Goal: Information Seeking & Learning: Learn about a topic

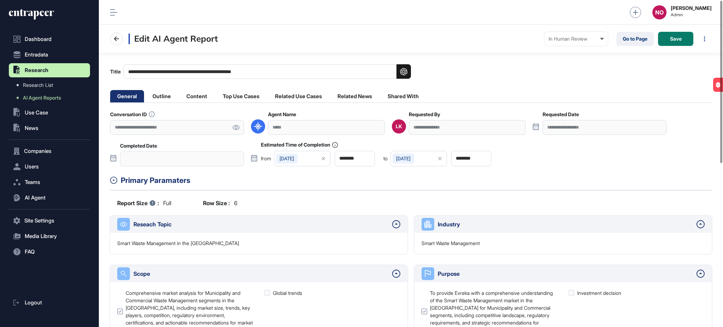
click at [234, 129] on icon at bounding box center [236, 127] width 7 height 5
click at [172, 94] on li "Outline" at bounding box center [162, 96] width 32 height 12
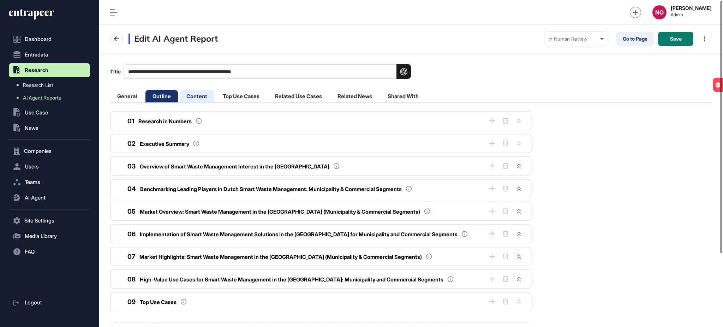
click at [200, 95] on li "Content" at bounding box center [196, 96] width 35 height 12
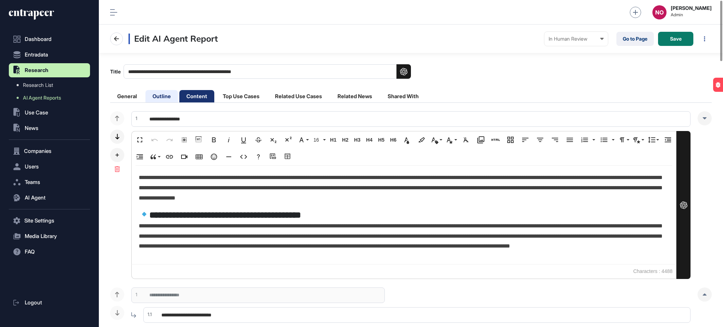
click at [160, 93] on li "Outline" at bounding box center [162, 96] width 32 height 12
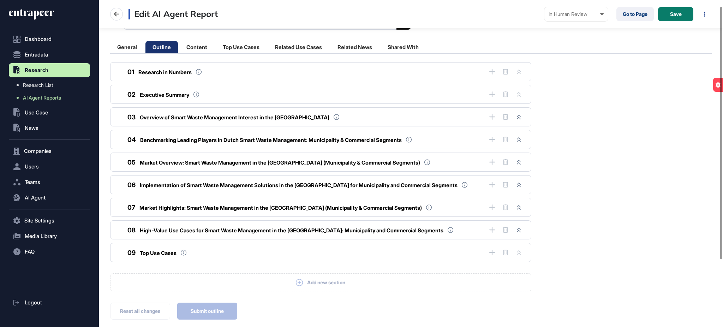
scroll to position [95, 0]
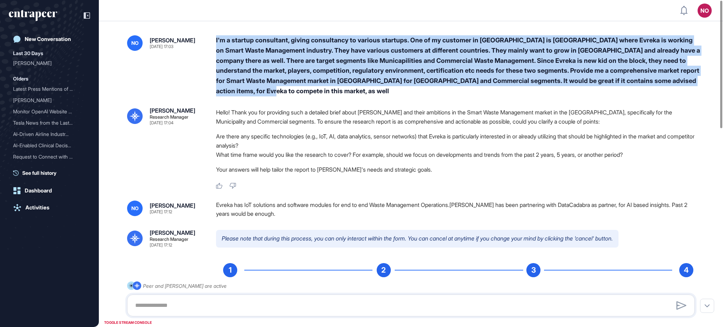
drag, startPoint x: 215, startPoint y: 37, endPoint x: 318, endPoint y: 87, distance: 114.2
click at [318, 87] on div "NO Naciye Ozcan Sep 30, 2025 17:03 I'm a startup consultant, giving consultancy…" at bounding box center [411, 65] width 568 height 61
copy div "I'm a startup consultant, giving consultancy to various startups. One of my cus…"
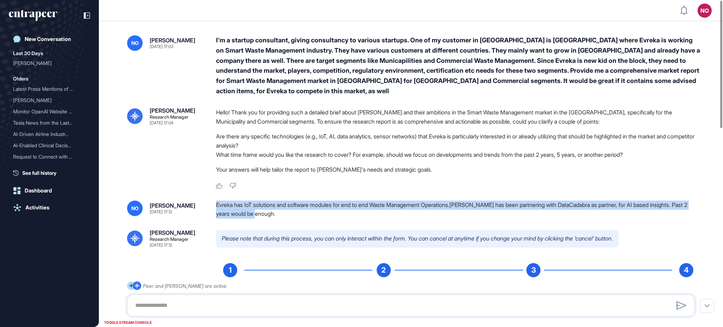
drag, startPoint x: 216, startPoint y: 204, endPoint x: 304, endPoint y: 217, distance: 88.9
click at [304, 217] on div "NO Naciye Ozcan Sep 30, 2025 17:12 Evreka has IoT solutions and software module…" at bounding box center [411, 210] width 568 height 18
copy div "Evreka has IoT solutions and software modules for end to end Waste Management O…"
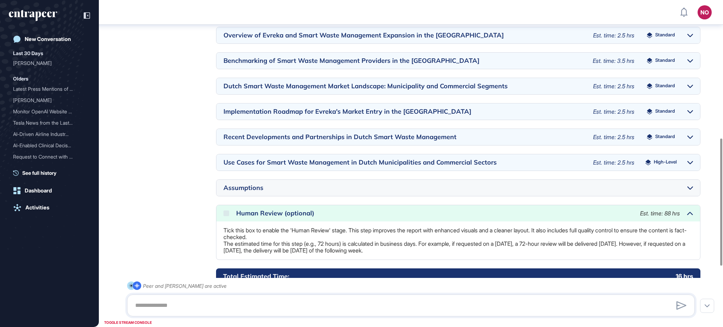
scroll to position [511, 0]
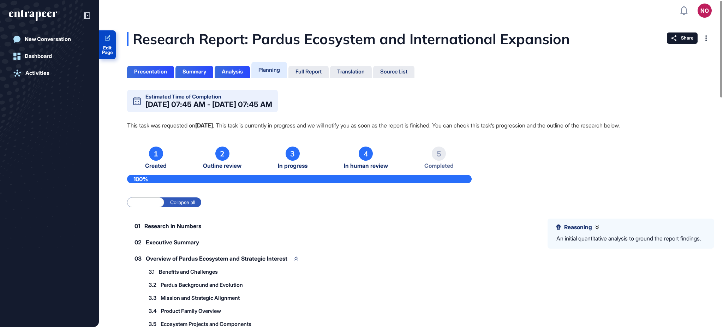
click at [111, 51] on span "Edit Page" at bounding box center [107, 50] width 17 height 9
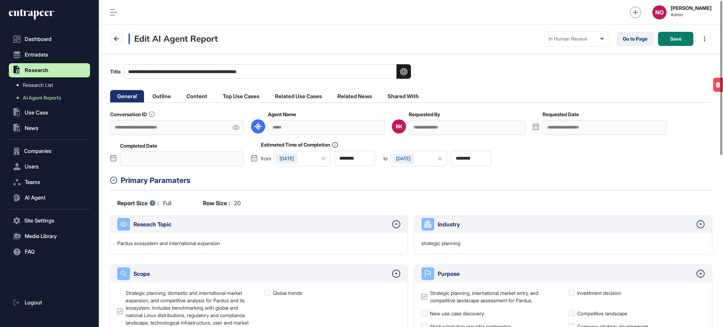
click at [234, 128] on icon at bounding box center [235, 127] width 7 height 5
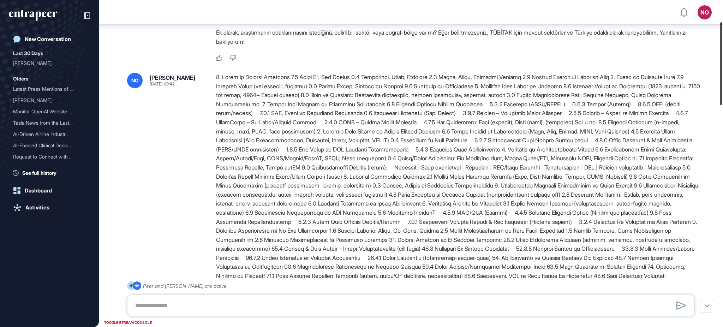
scroll to position [88, 0]
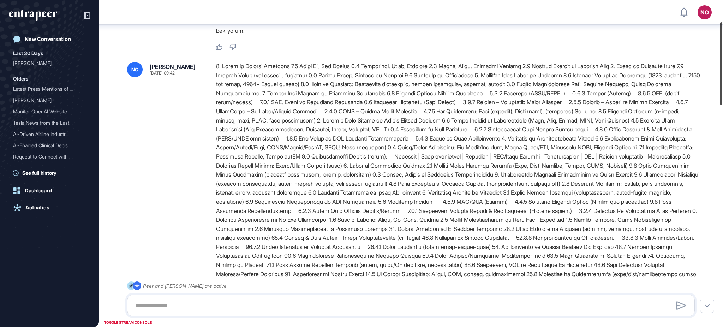
drag, startPoint x: 723, startPoint y: 65, endPoint x: 723, endPoint y: 88, distance: 22.3
click at [723, 88] on div at bounding box center [722, 63] width 2 height 83
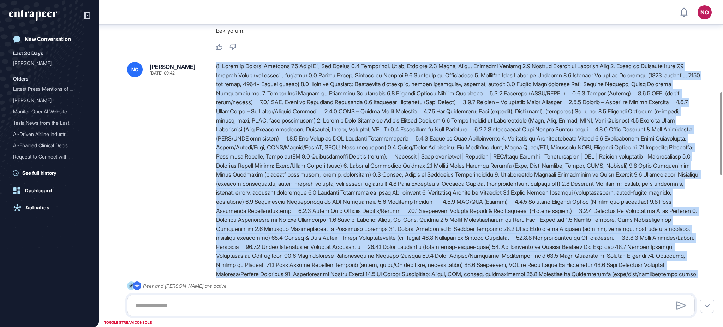
scroll to position [374, 0]
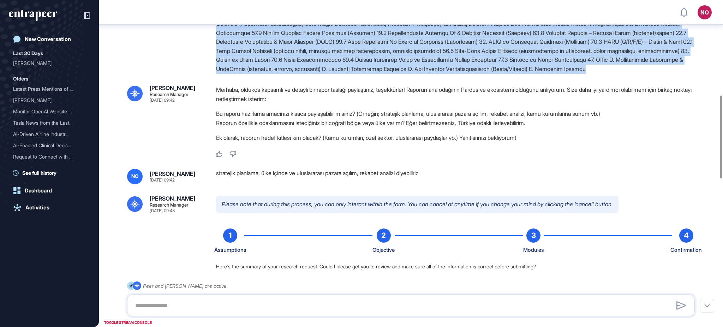
drag, startPoint x: 216, startPoint y: 67, endPoint x: 475, endPoint y: 84, distance: 259.8
click at [475, 84] on div "NO Naciye Ozcan Sep 30, 2025 09:41 yeni bir rapor talebinde bulunmak istiyorum.…" at bounding box center [411, 267] width 624 height 1232
copy div "0. Kapak ve Doküman Kontrolü 0.1 Rapor Adı, Alt Başlık 0.2 Hazırlayan, Birim, İ…"
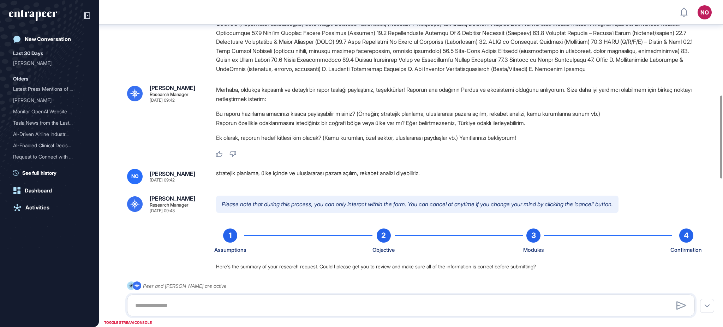
click at [241, 181] on div "stratejik planlama, ülke içinde ve uluslararası pazara açılım, rekabet analizi …" at bounding box center [458, 177] width 485 height 16
copy div "stratejik planlama, ülke içinde ve uluslararası pazara açılım, rekabet analizi …"
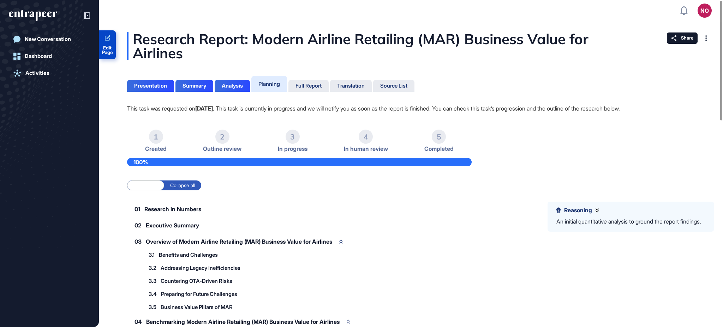
click at [108, 51] on span "Edit Page" at bounding box center [107, 50] width 17 height 9
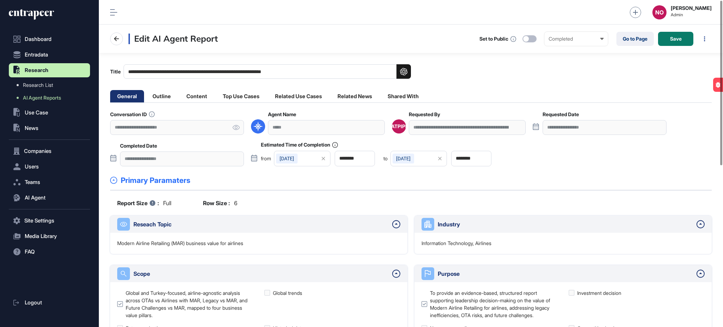
scroll to position [0, 0]
click at [236, 128] on icon at bounding box center [235, 127] width 7 height 5
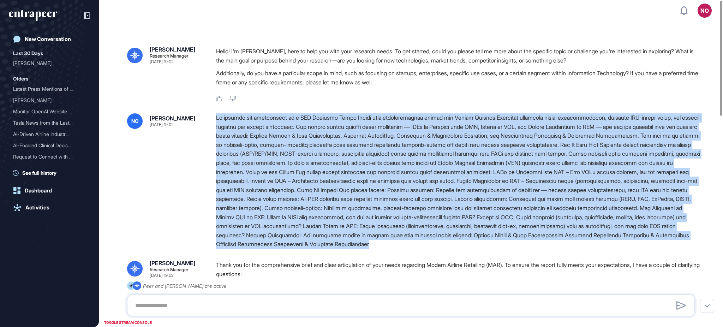
drag, startPoint x: 215, startPoint y: 117, endPoint x: 697, endPoint y: 249, distance: 499.5
copy div "Lo ipsumdo sit ametconsect ad e SED Doeiusmo Tempo Incidi utla etdoloremagnaa e…"
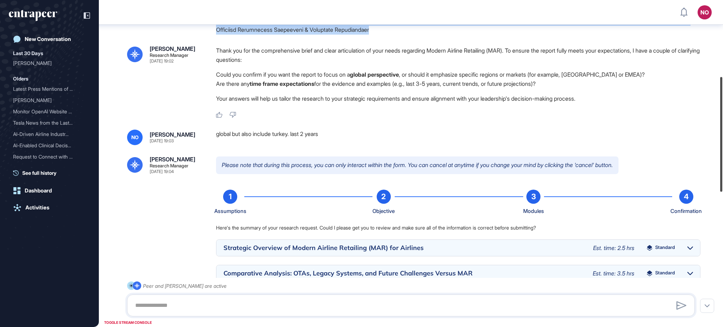
scroll to position [223, 0]
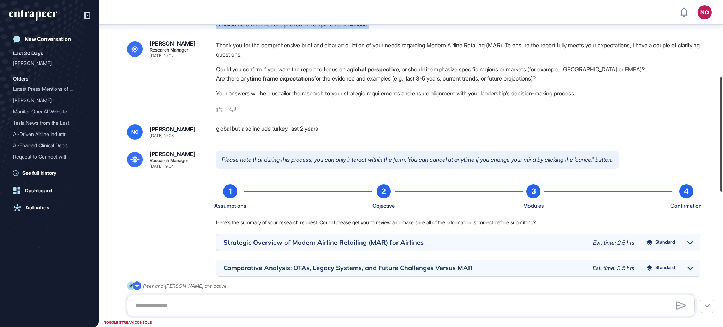
drag, startPoint x: 723, startPoint y: 94, endPoint x: 723, endPoint y: 172, distance: 78.1
click at [723, 172] on div at bounding box center [722, 134] width 2 height 115
click at [280, 128] on div "global but also include turkey. last 2 years" at bounding box center [458, 132] width 485 height 16
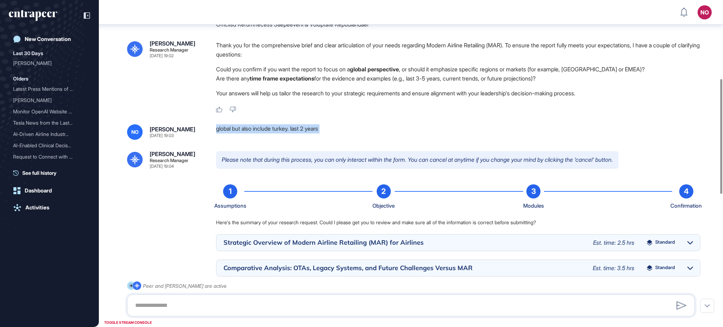
click at [280, 128] on div "global but also include turkey. last 2 years" at bounding box center [458, 132] width 485 height 16
copy div "global but also include turkey. last 2 years"
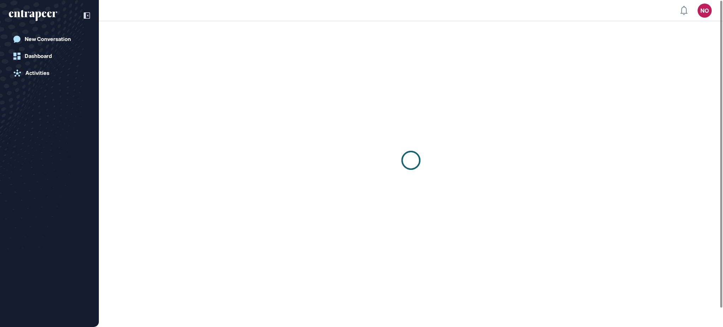
scroll to position [0, 0]
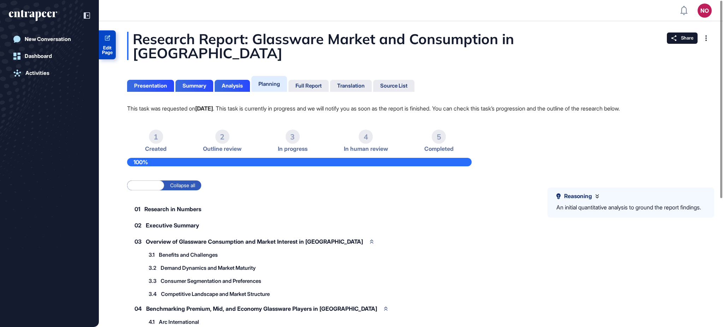
click at [105, 53] on span "Edit Page" at bounding box center [107, 50] width 17 height 9
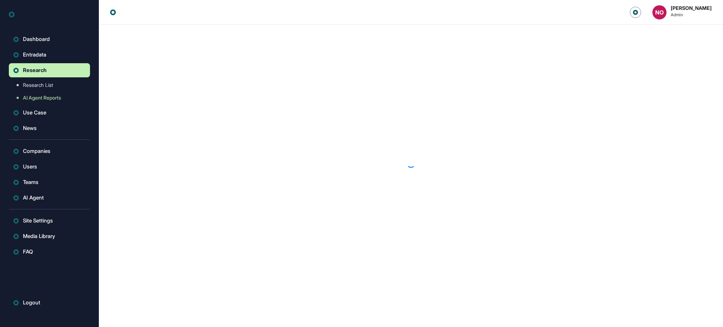
scroll to position [0, 0]
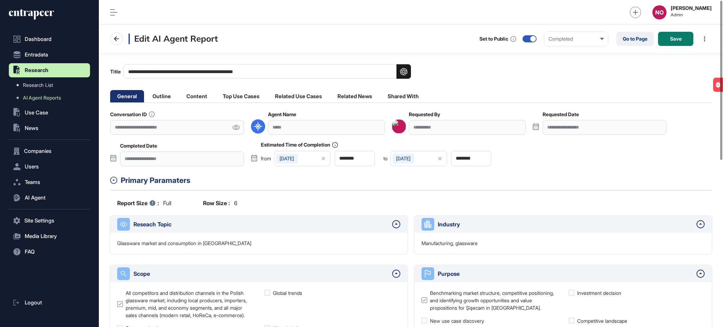
click at [236, 126] on icon at bounding box center [235, 127] width 7 height 5
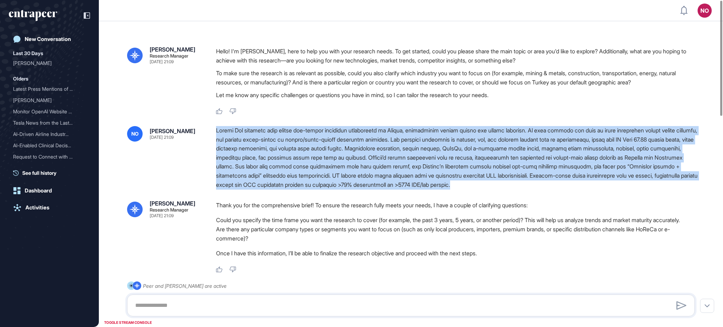
drag, startPoint x: 216, startPoint y: 129, endPoint x: 641, endPoint y: 191, distance: 429.9
copy div "Loremi Dol sitametc adip elitse doe-tempor incididun utlaboreetd ma Aliqua, eni…"
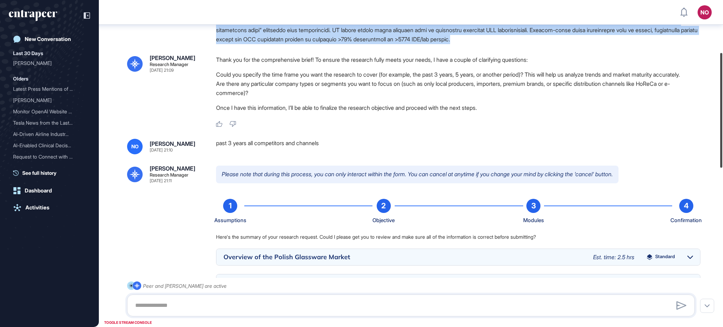
drag, startPoint x: 723, startPoint y: 101, endPoint x: 608, endPoint y: 164, distance: 131.5
click at [723, 153] on div at bounding box center [722, 110] width 2 height 115
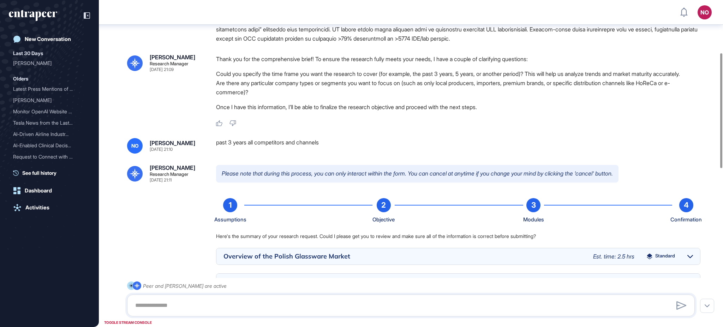
click at [290, 152] on div "past 3 years all competitors and channels" at bounding box center [458, 146] width 485 height 16
copy div "past 3 years all competitors and channels"
